Goal: Task Accomplishment & Management: Use online tool/utility

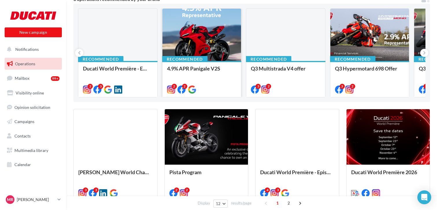
scroll to position [64, 0]
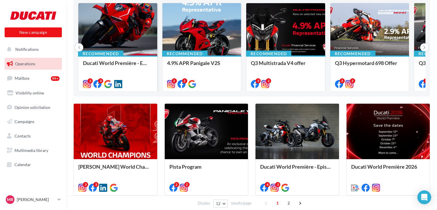
click at [122, 41] on div at bounding box center [117, 29] width 79 height 53
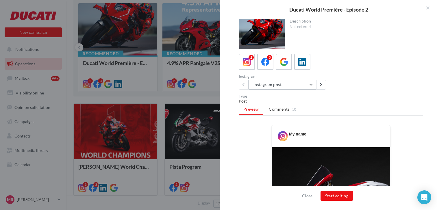
click at [312, 85] on button "Instagram post" at bounding box center [283, 85] width 68 height 10
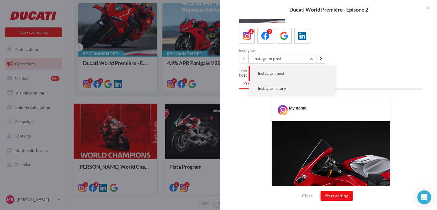
scroll to position [26, 0]
click at [287, 90] on button "Instagram story" at bounding box center [292, 88] width 87 height 15
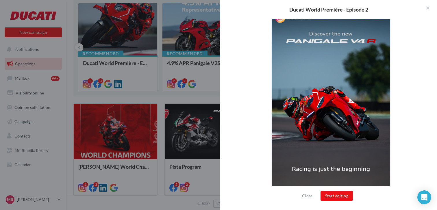
scroll to position [152, 0]
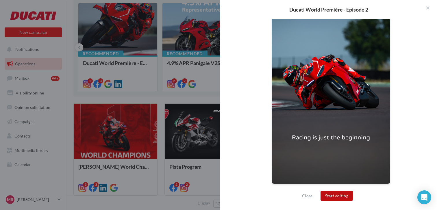
click at [340, 195] on button "Start editing" at bounding box center [337, 196] width 33 height 10
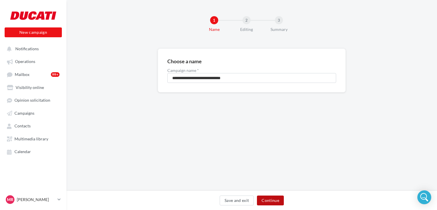
click at [280, 203] on button "Continue" at bounding box center [270, 201] width 27 height 10
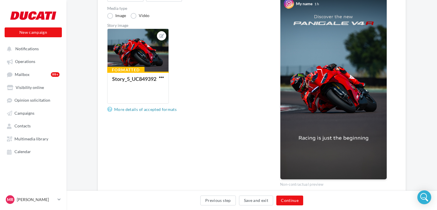
scroll to position [85, 0]
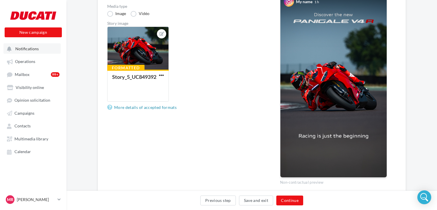
click at [31, 47] on span "Notifications" at bounding box center [26, 48] width 23 height 5
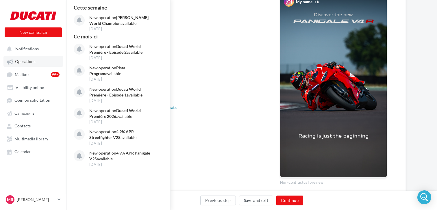
click at [30, 64] on span "Operations" at bounding box center [25, 61] width 20 height 5
